Goal: Information Seeking & Learning: Learn about a topic

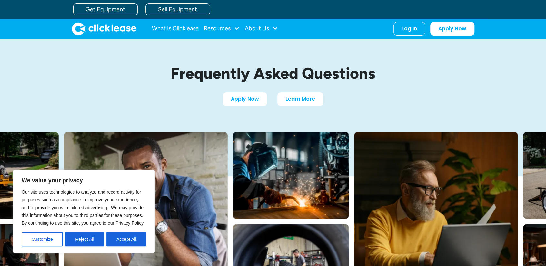
click at [265, 28] on div "About Us" at bounding box center [257, 28] width 24 height 0
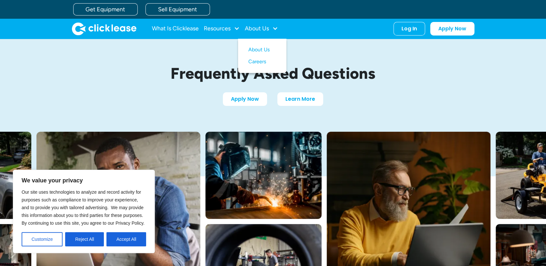
click at [263, 51] on link "About Us" at bounding box center [262, 50] width 28 height 12
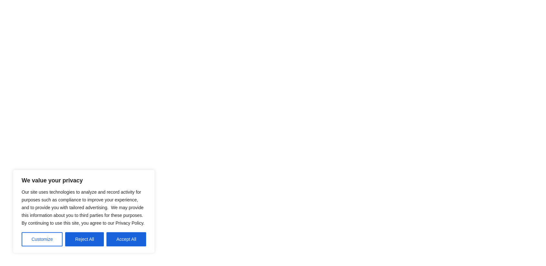
scroll to position [322, 0]
click at [85, 235] on button "Reject All" at bounding box center [84, 239] width 39 height 14
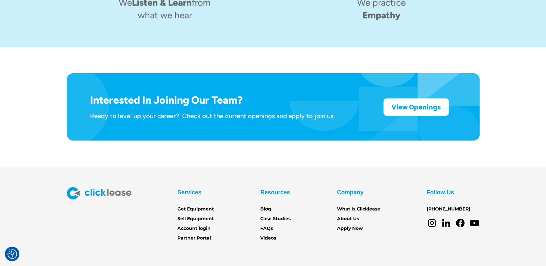
scroll to position [1031, 0]
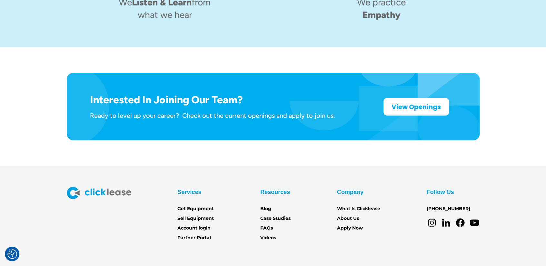
click at [264, 224] on link "FAQs" at bounding box center [266, 227] width 13 height 7
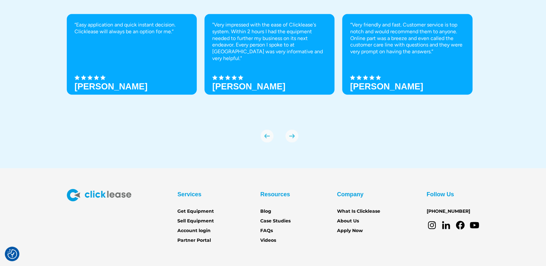
scroll to position [2284, 0]
